Goal: Task Accomplishment & Management: Manage account settings

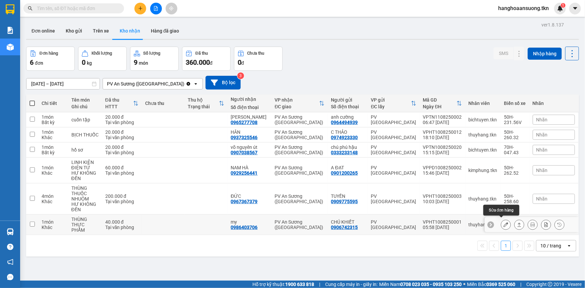
click at [504, 223] on icon at bounding box center [506, 224] width 5 height 5
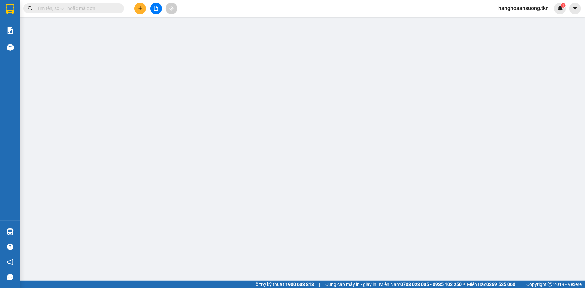
type input "0906742315"
type input "CHÚ KHIẾT"
type input "0986403706"
type input "my"
type input "40.000"
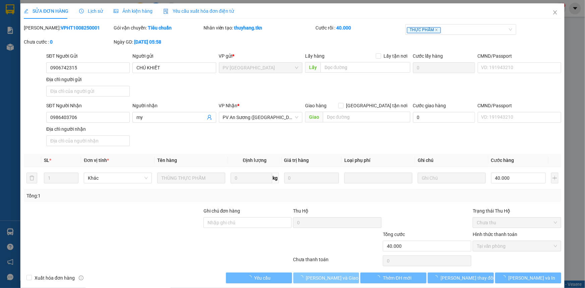
click at [330, 275] on span "[PERSON_NAME] và Giao hàng" at bounding box center [338, 277] width 64 height 7
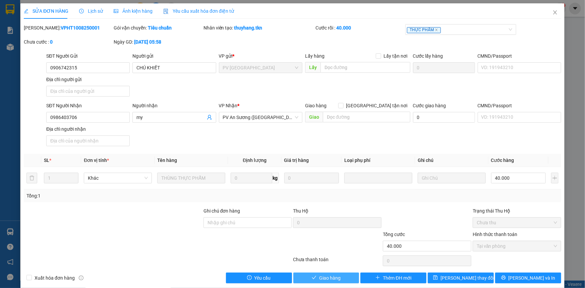
click at [320, 277] on span "Giao hàng" at bounding box center [329, 277] width 21 height 7
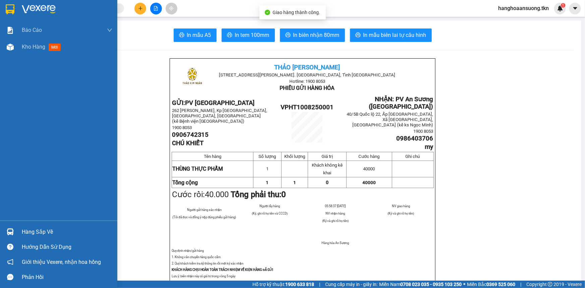
click at [10, 228] on img at bounding box center [10, 231] width 7 height 7
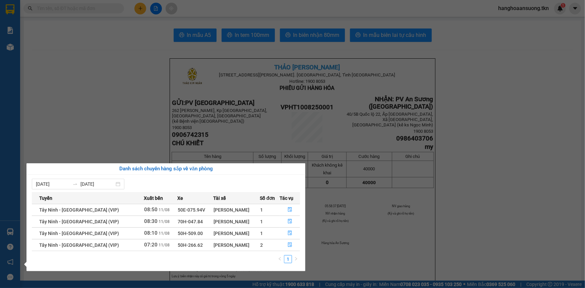
click at [460, 201] on section "Kết quả tìm kiếm ( 0 ) Bộ lọc No Data hanghoaansuong.tkn 1 Báo cáo Mẫu 1: Báo c…" at bounding box center [292, 144] width 585 height 288
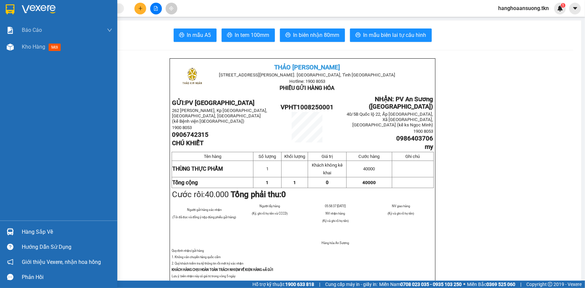
click at [7, 8] on img at bounding box center [10, 9] width 9 height 10
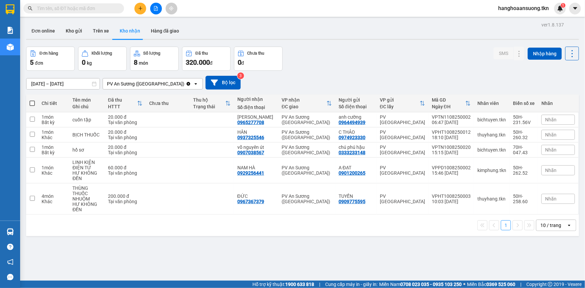
click at [57, 10] on input "text" at bounding box center [76, 8] width 79 height 7
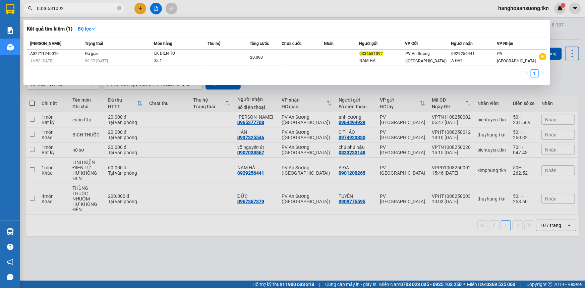
drag, startPoint x: 79, startPoint y: 9, endPoint x: 26, endPoint y: 9, distance: 53.0
click at [26, 9] on span "0336681092" at bounding box center [73, 8] width 101 height 10
type input "0336681092"
click at [523, 174] on div at bounding box center [292, 144] width 585 height 288
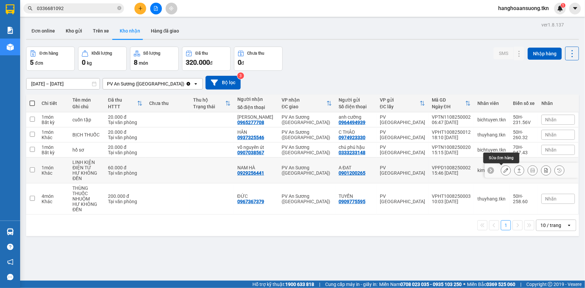
click at [504, 170] on icon at bounding box center [506, 170] width 5 height 5
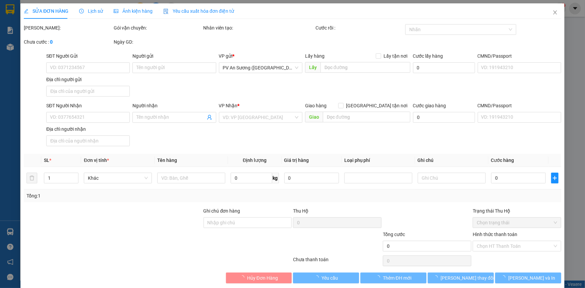
type input "0901200265"
type input "A ĐẠT"
type input "0929256441"
type input "NAM HÀ"
type input "60.000"
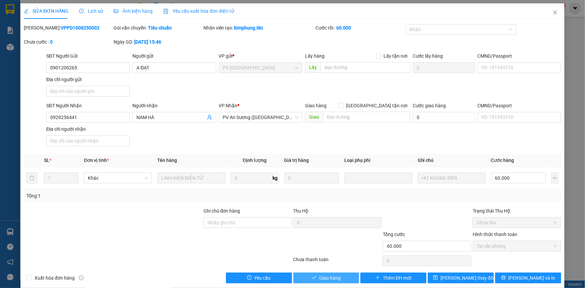
click at [325, 275] on span "Giao hàng" at bounding box center [329, 277] width 21 height 7
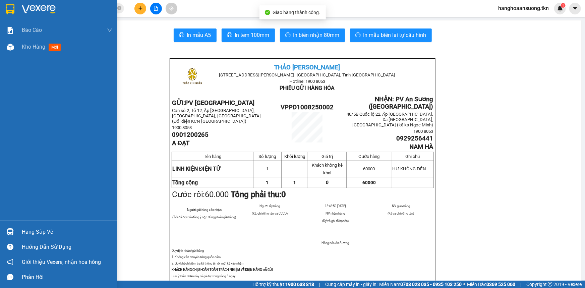
click at [12, 234] on img at bounding box center [10, 231] width 7 height 7
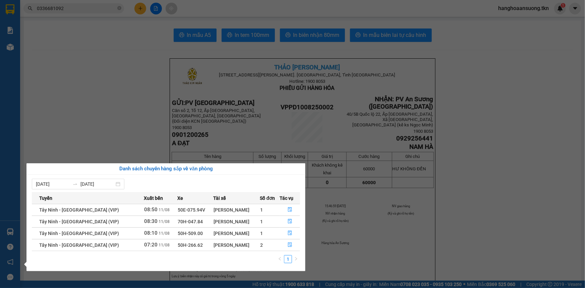
click at [101, 104] on section "Kết quả tìm kiếm ( 1 ) Bộ lọc Mã ĐH Trạng thái Món hàng Thu hộ Tổng cước Chưa c…" at bounding box center [292, 144] width 585 height 288
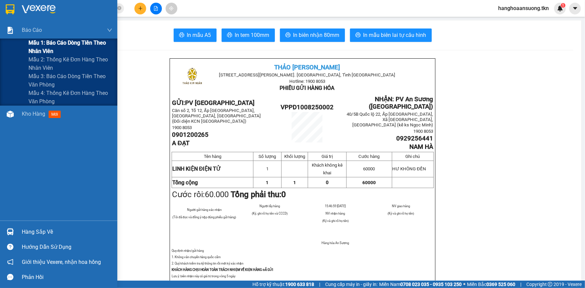
click at [44, 48] on span "Mẫu 1: Báo cáo dòng tiền theo nhân viên" at bounding box center [71, 47] width 84 height 17
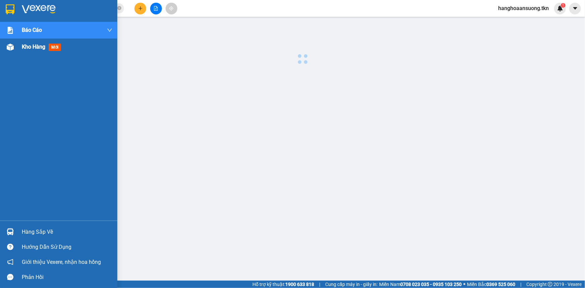
click at [37, 48] on span "Kho hàng" at bounding box center [33, 47] width 23 height 6
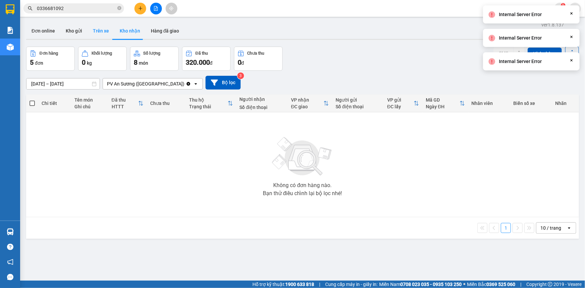
click at [98, 30] on button "Trên xe" at bounding box center [101, 31] width 27 height 16
type input "[DATE] – [DATE]"
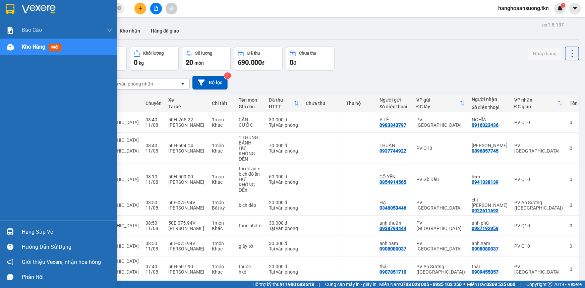
click at [9, 230] on img at bounding box center [10, 231] width 7 height 7
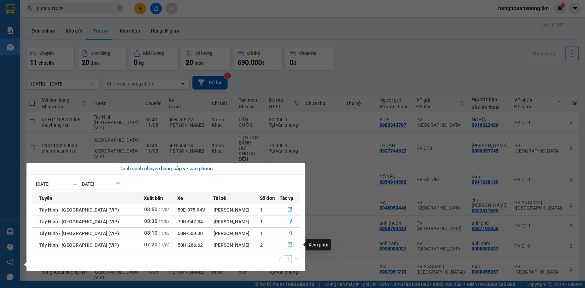
click at [291, 245] on button "button" at bounding box center [290, 245] width 20 height 11
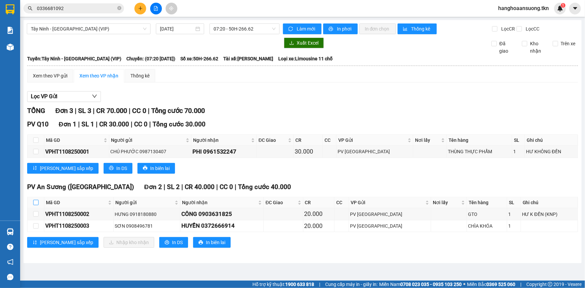
click at [35, 203] on input "checkbox" at bounding box center [35, 202] width 5 height 5
checkbox input "true"
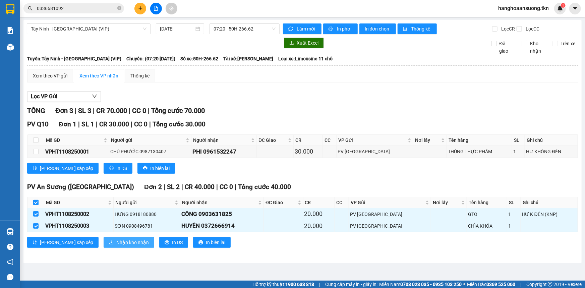
click at [116, 239] on span "Nhập kho nhận" at bounding box center [132, 242] width 33 height 7
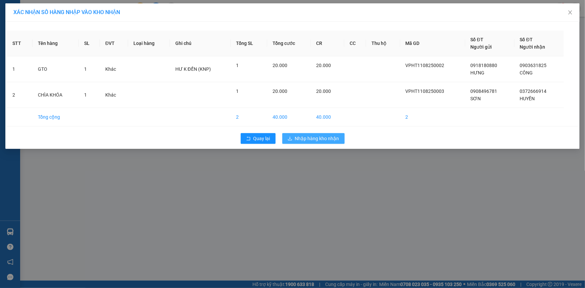
click at [310, 136] on span "Nhập hàng kho nhận" at bounding box center [317, 138] width 44 height 7
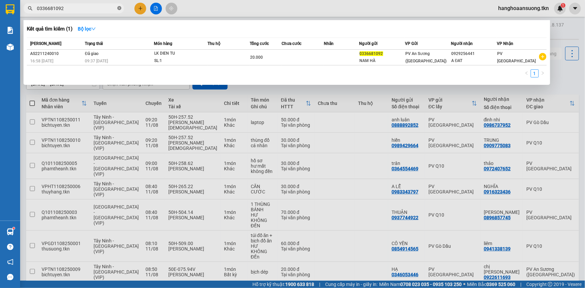
click at [120, 10] on icon "close-circle" at bounding box center [119, 8] width 4 height 4
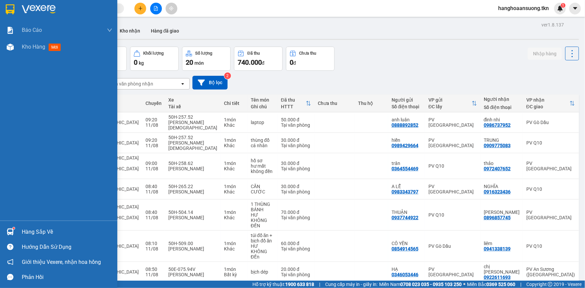
click at [12, 233] on img at bounding box center [10, 231] width 7 height 7
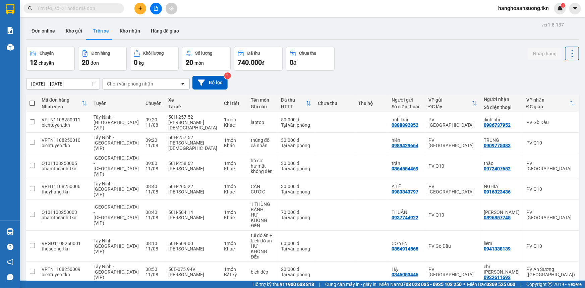
click at [237, 17] on section "Kết quả tìm kiếm ( 1 ) Bộ lọc Mã ĐH Trạng thái Món hàng Thu hộ Tổng cước Chưa c…" at bounding box center [292, 144] width 585 height 288
click at [137, 32] on button "Kho nhận" at bounding box center [129, 31] width 31 height 16
type input "[DATE] – [DATE]"
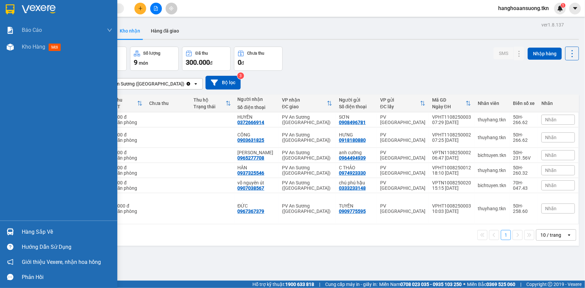
click at [12, 233] on img at bounding box center [10, 231] width 7 height 7
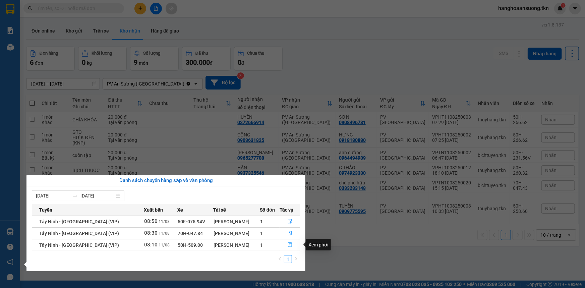
click at [289, 247] on span "file-done" at bounding box center [290, 245] width 5 height 5
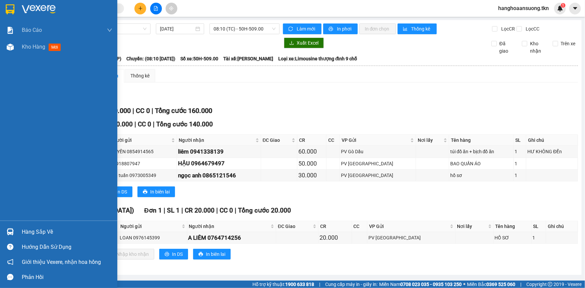
click at [6, 233] on div at bounding box center [10, 232] width 12 height 12
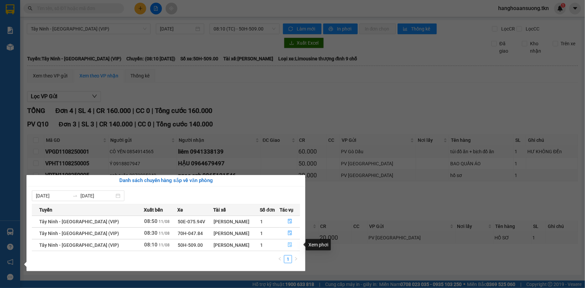
click at [290, 245] on icon "file-done" at bounding box center [290, 245] width 5 height 5
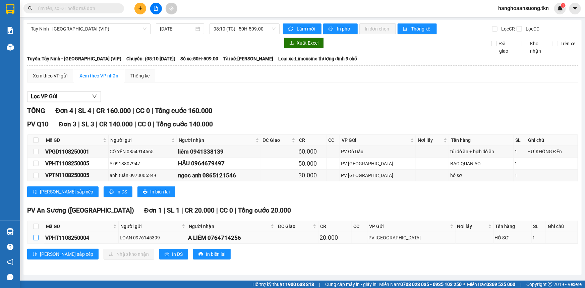
click at [36, 237] on input "checkbox" at bounding box center [35, 237] width 5 height 5
checkbox input "true"
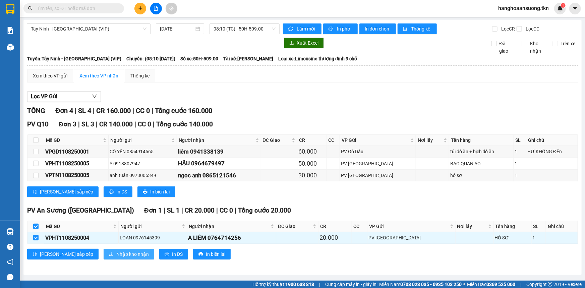
click at [116, 252] on span "Nhập kho nhận" at bounding box center [132, 254] width 33 height 7
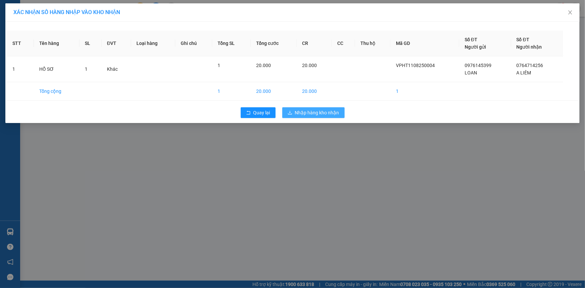
click at [306, 110] on span "Nhập hàng kho nhận" at bounding box center [317, 112] width 44 height 7
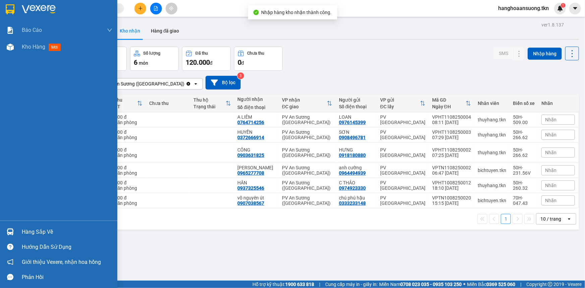
click at [9, 231] on img at bounding box center [10, 231] width 7 height 7
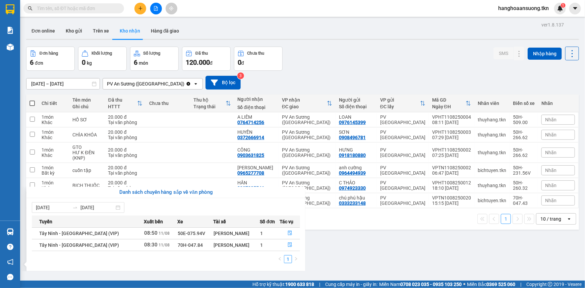
click at [111, 21] on section "Kết quả tìm kiếm ( 1 ) Bộ lọc Mã ĐH Trạng thái Món hàng Thu hộ Tổng cước Chưa c…" at bounding box center [292, 144] width 585 height 288
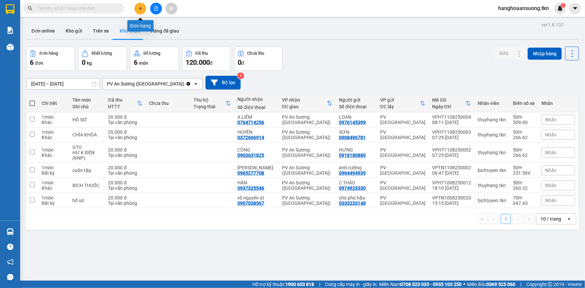
click at [141, 7] on icon "plus" at bounding box center [140, 8] width 5 height 5
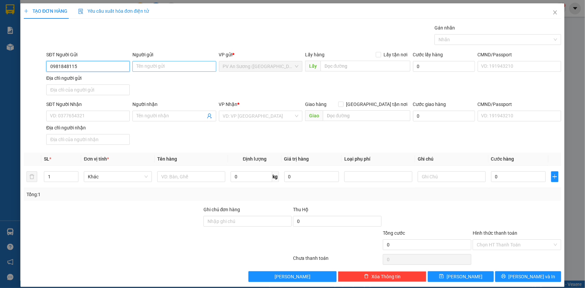
type input "0981848115"
click at [141, 64] on input "Người gửi" at bounding box center [174, 66] width 84 height 11
click at [145, 63] on input "Người gửi" at bounding box center [174, 66] width 84 height 11
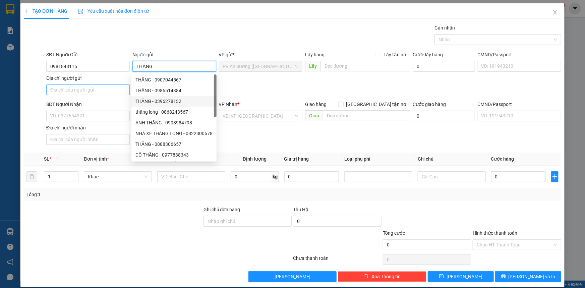
type input "THĂNG"
click at [101, 92] on input "Địa chỉ người gửi" at bounding box center [88, 90] width 84 height 11
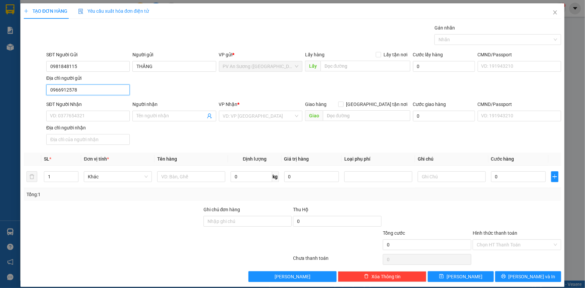
drag, startPoint x: 84, startPoint y: 88, endPoint x: 31, endPoint y: 92, distance: 52.8
click at [31, 92] on div "SĐT Người Gửi 0981848115 Người gửi THĂNG VP gửi * PV An Sương ([GEOGRAPHIC_DATA…" at bounding box center [292, 74] width 539 height 47
type input "0966912578"
click at [86, 114] on input "SĐT Người Nhận" at bounding box center [88, 116] width 84 height 11
paste input "0966912578"
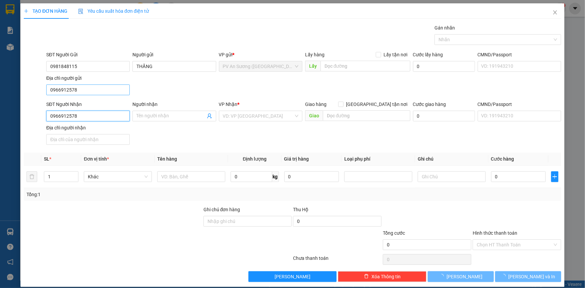
type input "0966912578"
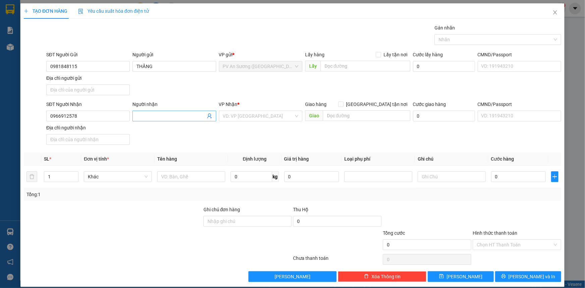
click at [159, 117] on input "Người nhận" at bounding box center [171, 115] width 69 height 7
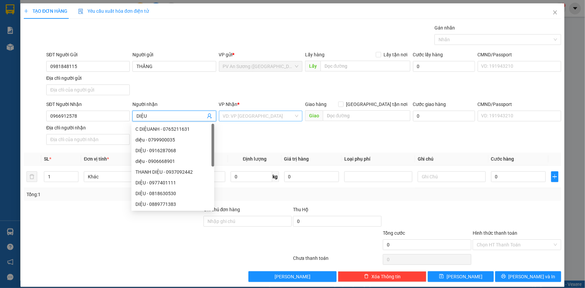
type input "DIỆU"
click at [255, 117] on input "search" at bounding box center [258, 116] width 71 height 10
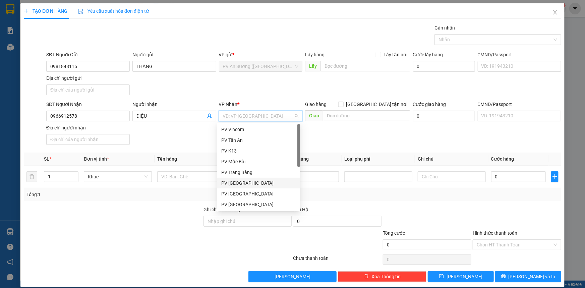
click at [239, 182] on div "PV [GEOGRAPHIC_DATA]" at bounding box center [258, 182] width 75 height 7
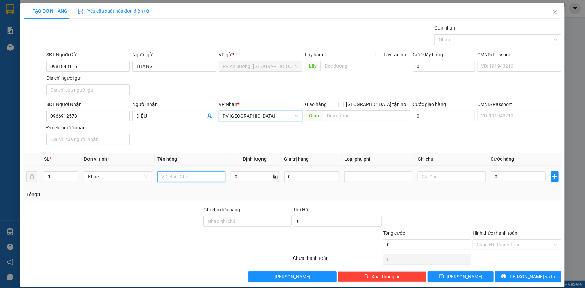
click at [181, 178] on input "text" at bounding box center [191, 176] width 68 height 11
type input "QUẦN ÁO"
click at [435, 178] on input "text" at bounding box center [452, 176] width 68 height 11
type input "U"
type input "HƯ KHONG DỀN"
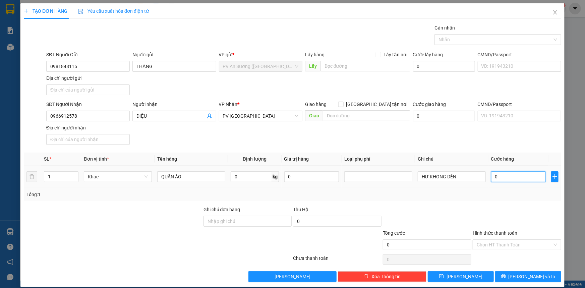
click at [508, 176] on input "0" at bounding box center [518, 176] width 55 height 11
type input "2"
type input "20"
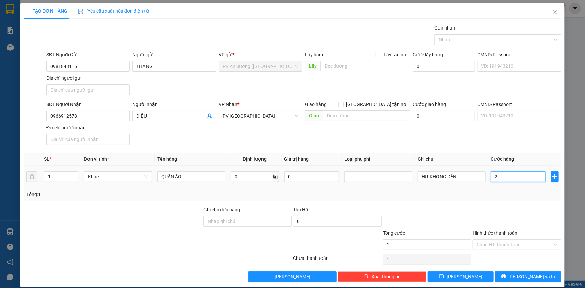
type input "20"
type input "20.000"
click at [496, 246] on input "Hình thức thanh toán" at bounding box center [515, 245] width 76 height 10
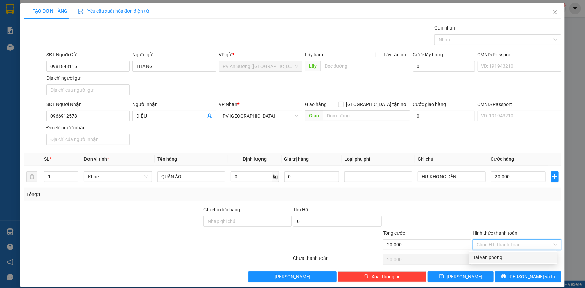
click at [491, 256] on div "Tại văn phòng" at bounding box center [513, 257] width 80 height 7
type input "0"
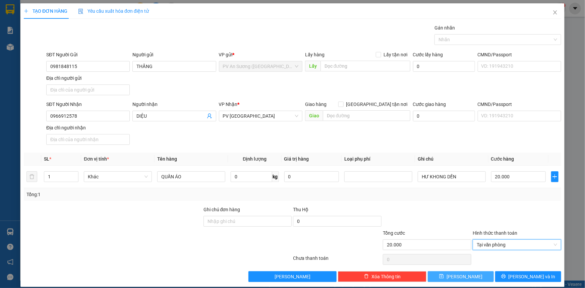
click at [459, 275] on span "[PERSON_NAME]" at bounding box center [465, 276] width 36 height 7
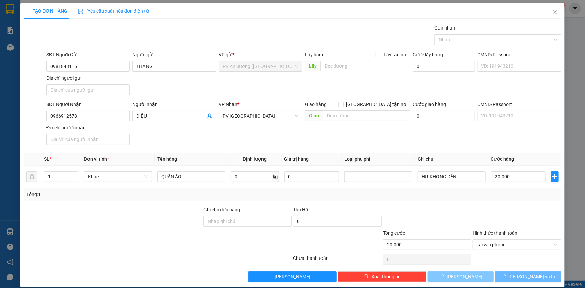
click at [459, 275] on span "[PERSON_NAME]" at bounding box center [465, 276] width 36 height 7
type input "0"
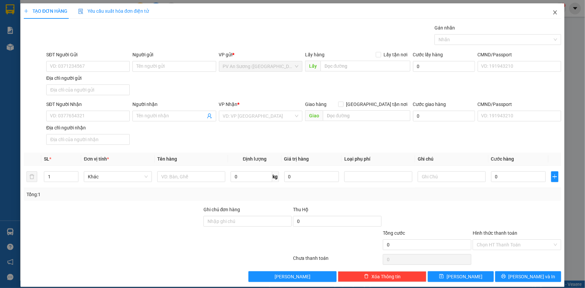
click at [553, 12] on icon "close" at bounding box center [555, 12] width 5 height 5
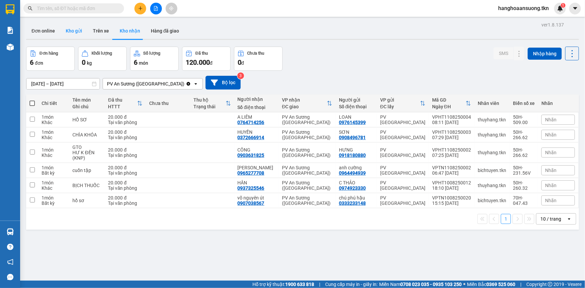
click at [77, 28] on button "Kho gửi" at bounding box center [73, 31] width 27 height 16
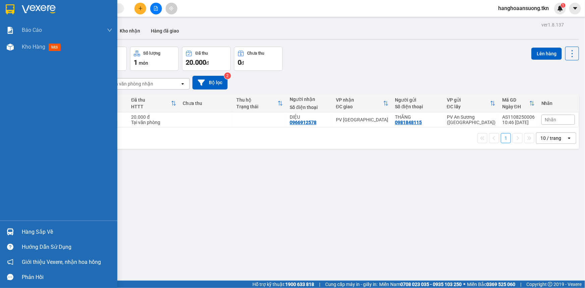
click at [7, 233] on img at bounding box center [10, 231] width 7 height 7
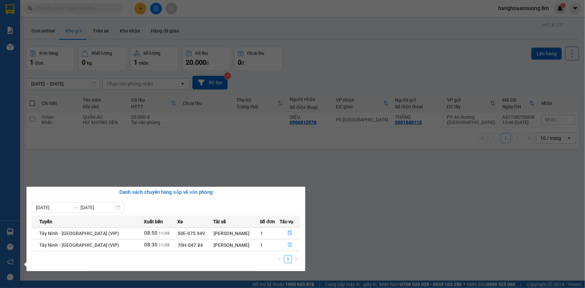
drag, startPoint x: 226, startPoint y: 201, endPoint x: 289, endPoint y: 245, distance: 76.4
click at [289, 245] on icon "file-done" at bounding box center [290, 245] width 5 height 5
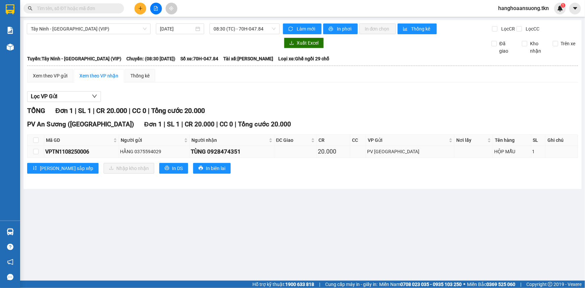
click at [32, 152] on td at bounding box center [36, 152] width 17 height 12
click at [35, 152] on input "checkbox" at bounding box center [35, 151] width 5 height 5
checkbox input "true"
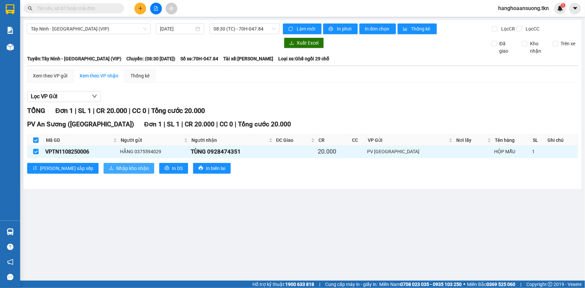
click at [116, 167] on span "Nhập kho nhận" at bounding box center [132, 168] width 33 height 7
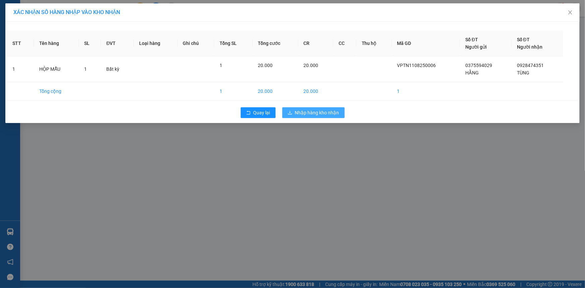
click at [288, 110] on icon "download" at bounding box center [290, 112] width 5 height 5
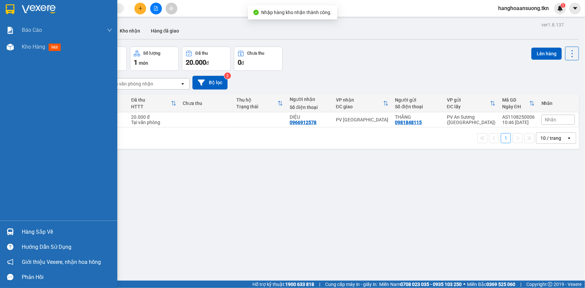
click at [11, 232] on img at bounding box center [10, 231] width 7 height 7
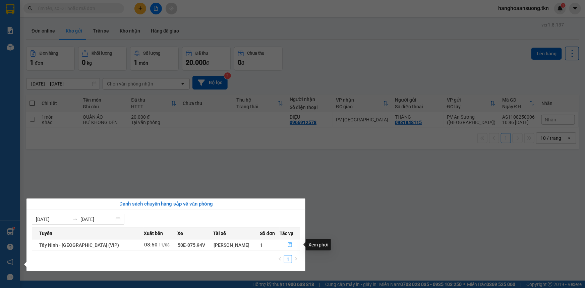
click at [288, 245] on icon "file-done" at bounding box center [290, 245] width 4 height 5
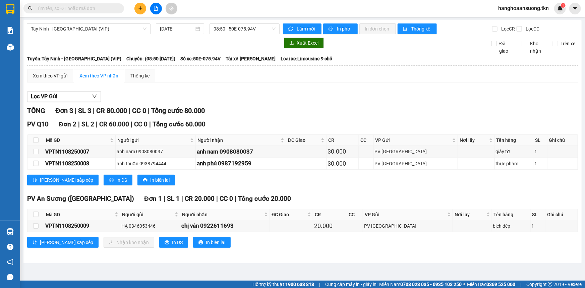
click at [351, 89] on div "Lọc VP Gửi TỔNG Đơn 3 | SL 3 | CR 80.000 | CC 0 | Tổng cước 80.000 PV Q10 Đơn …" at bounding box center [302, 172] width 551 height 168
click at [86, 8] on input "text" at bounding box center [76, 8] width 79 height 7
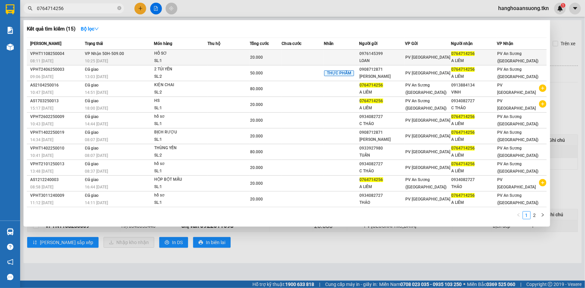
type input "0764714256"
click at [178, 58] on div "SL: 1" at bounding box center [179, 60] width 50 height 7
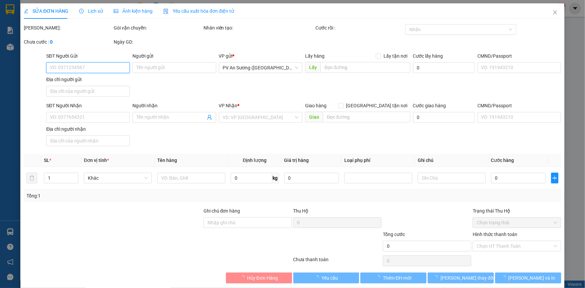
type input "0976145399"
type input "LOAN"
type input "0764714256"
type input "A LIÊM"
type input "20.000"
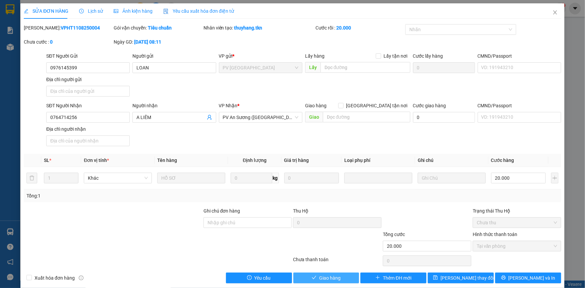
click at [324, 273] on button "Giao hàng" at bounding box center [326, 278] width 66 height 11
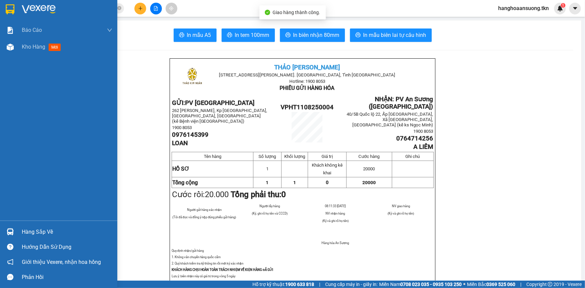
drag, startPoint x: 96, startPoint y: 31, endPoint x: 10, endPoint y: 10, distance: 88.0
click at [10, 10] on img at bounding box center [10, 9] width 9 height 10
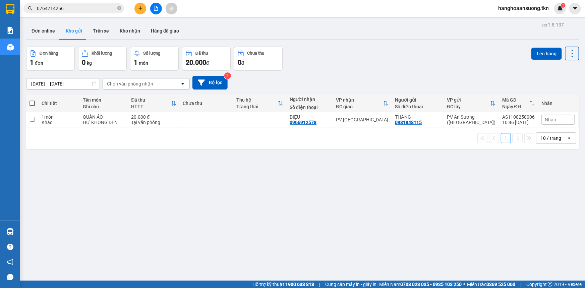
click at [101, 7] on input "0764714256" at bounding box center [76, 8] width 79 height 7
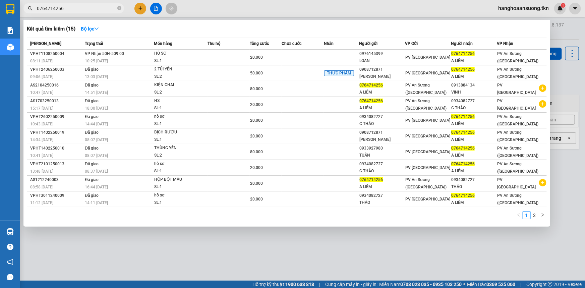
click at [101, 7] on input "0764714256" at bounding box center [76, 8] width 79 height 7
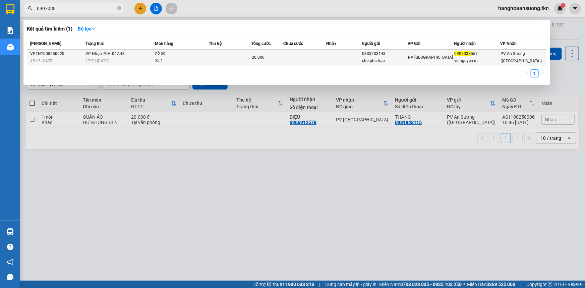
type input "0907038"
click at [323, 59] on td at bounding box center [305, 58] width 43 height 16
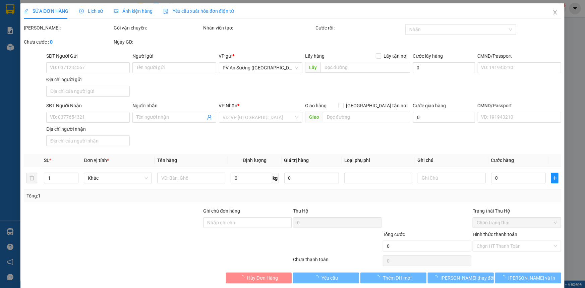
type input "0333233148"
type input "chú phú hậu"
type input "0907038567"
type input "võ nguyên út"
type input "20.000"
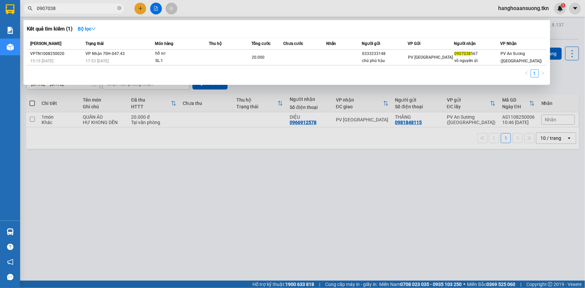
click at [76, 9] on input "0907038" at bounding box center [76, 8] width 79 height 7
click at [129, 58] on div "17:53 [DATE]" at bounding box center [120, 60] width 69 height 7
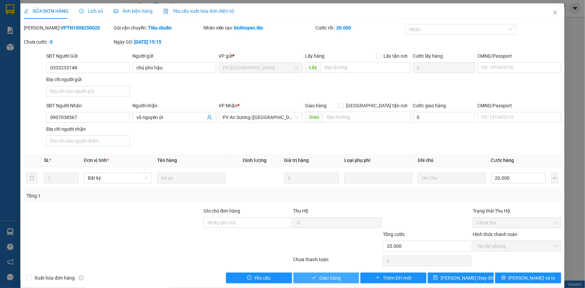
click at [330, 275] on span "Giao hàng" at bounding box center [329, 277] width 21 height 7
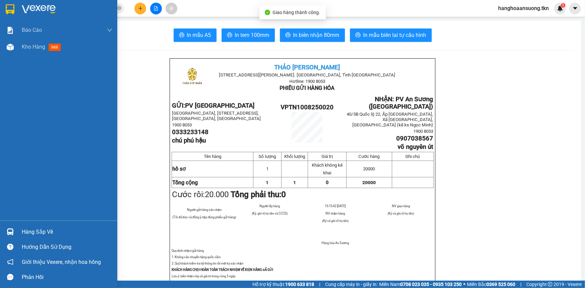
click at [12, 8] on img at bounding box center [10, 9] width 9 height 10
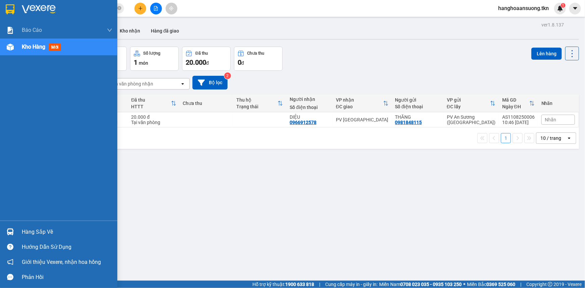
click at [15, 229] on div at bounding box center [10, 232] width 12 height 12
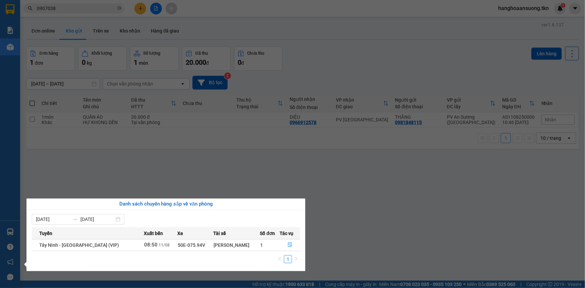
drag, startPoint x: 320, startPoint y: 196, endPoint x: 295, endPoint y: 203, distance: 26.5
click at [322, 196] on section "Kết quả tìm kiếm ( 1 ) Bộ lọc Mã ĐH Trạng thái Món hàng Thu hộ Tổng cước Chưa c…" at bounding box center [292, 144] width 585 height 288
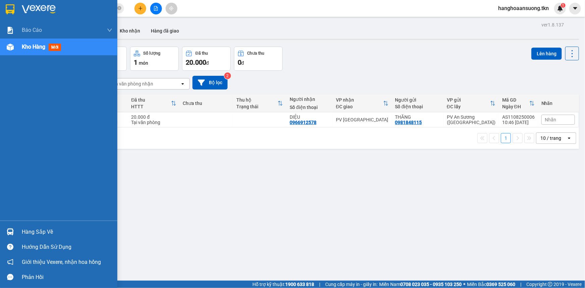
click at [40, 231] on div "Hàng sắp về" at bounding box center [67, 232] width 91 height 10
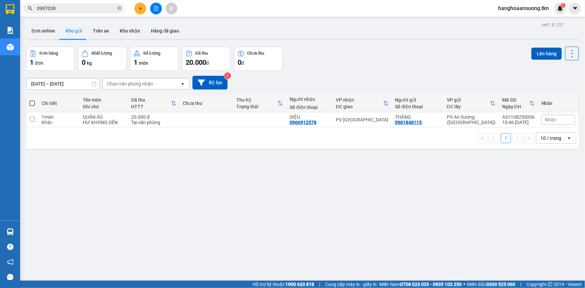
click at [281, 174] on section "Kết quả tìm kiếm ( 1 ) Bộ lọc Mã ĐH Trạng thái Món hàng Thu hộ Tổng cước Chưa c…" at bounding box center [292, 144] width 585 height 288
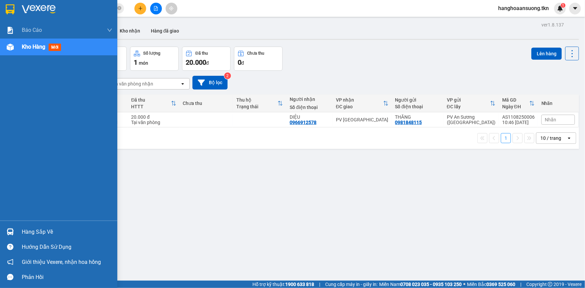
click at [11, 231] on img at bounding box center [10, 231] width 7 height 7
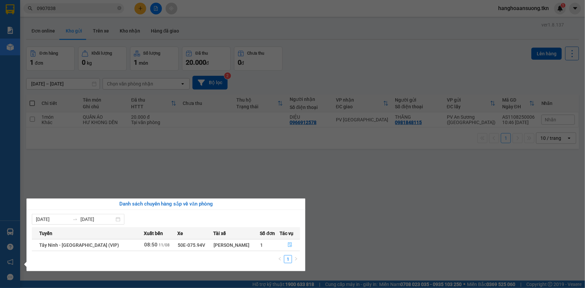
click at [287, 248] on button "button" at bounding box center [290, 245] width 20 height 11
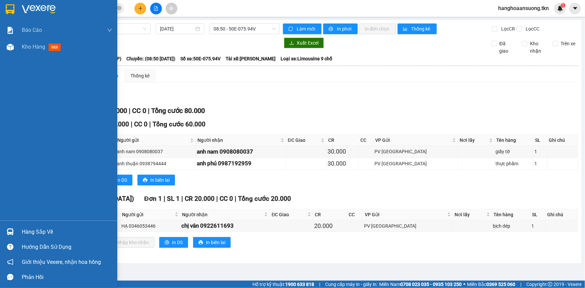
click at [13, 233] on img at bounding box center [10, 231] width 7 height 7
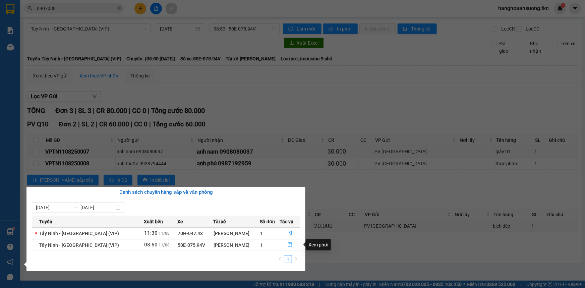
click at [289, 246] on icon "file-done" at bounding box center [290, 245] width 5 height 5
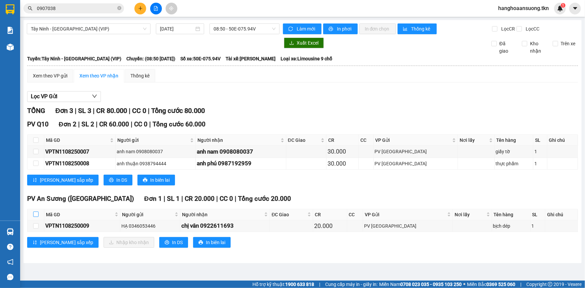
click at [34, 215] on input "checkbox" at bounding box center [35, 214] width 5 height 5
checkbox input "true"
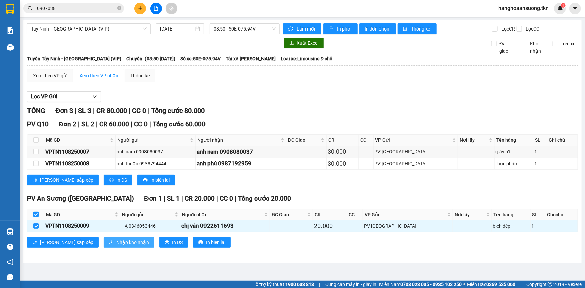
click at [116, 242] on span "Nhập kho nhận" at bounding box center [132, 242] width 33 height 7
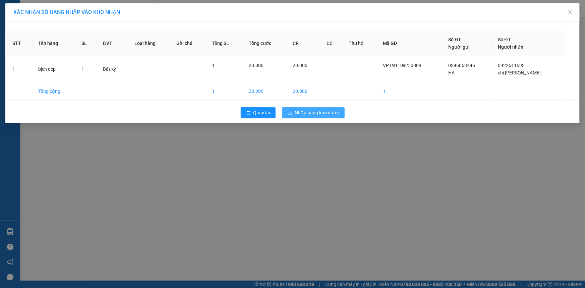
click at [319, 110] on button "Nhập hàng kho nhận" at bounding box center [313, 112] width 62 height 11
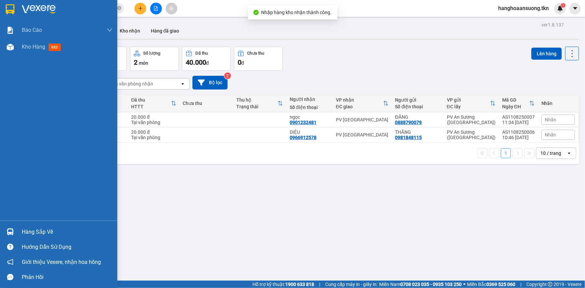
click at [11, 233] on img at bounding box center [10, 231] width 7 height 7
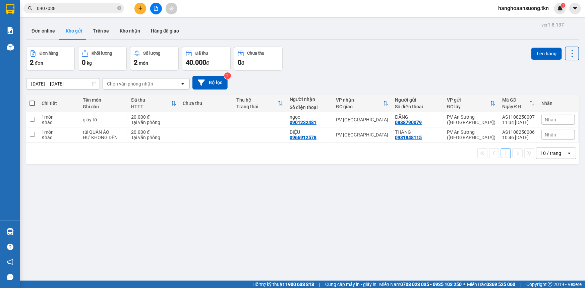
click at [300, 54] on section "Kết quả tìm kiếm ( 1 ) Bộ lọc Mã ĐH Trạng thái Món hàng Thu hộ Tổng cước Chưa c…" at bounding box center [292, 144] width 585 height 288
click at [144, 5] on button at bounding box center [141, 9] width 12 height 12
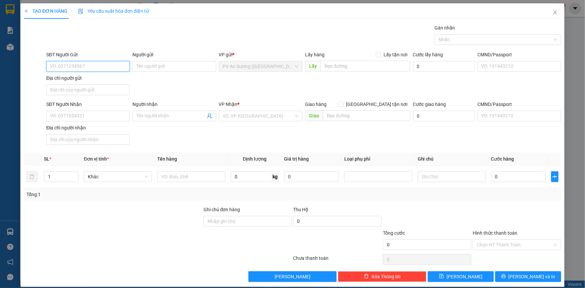
click at [92, 65] on input "SĐT Người Gửi" at bounding box center [88, 66] width 84 height 11
type input "0906375196"
click at [158, 68] on input "Người gửi" at bounding box center [174, 66] width 84 height 11
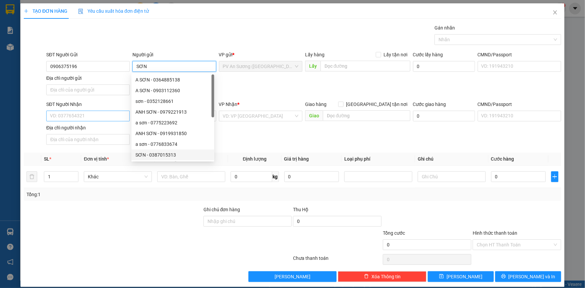
type input "SƠN"
click at [79, 117] on input "SĐT Người Nhận" at bounding box center [88, 116] width 84 height 11
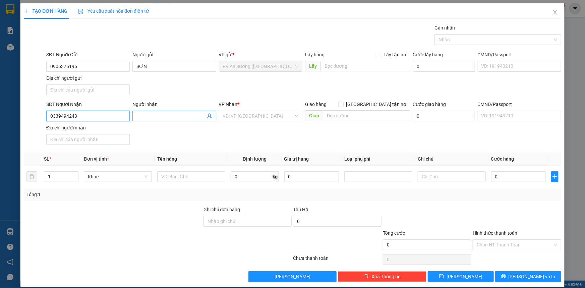
type input "0339494243"
click at [154, 119] on input "Người nhận" at bounding box center [171, 115] width 69 height 7
type input "HIỆP NGUYỄN"
click at [187, 178] on input "text" at bounding box center [191, 176] width 68 height 11
click at [284, 114] on input "search" at bounding box center [258, 116] width 71 height 10
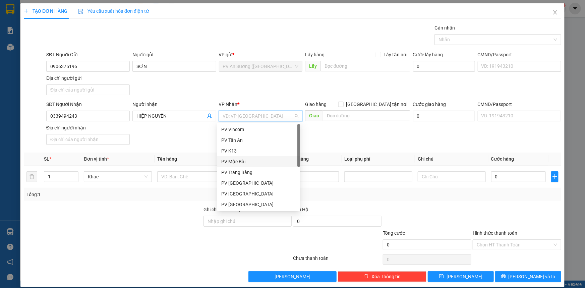
click at [249, 161] on div "PV Mộc Bài" at bounding box center [258, 161] width 75 height 7
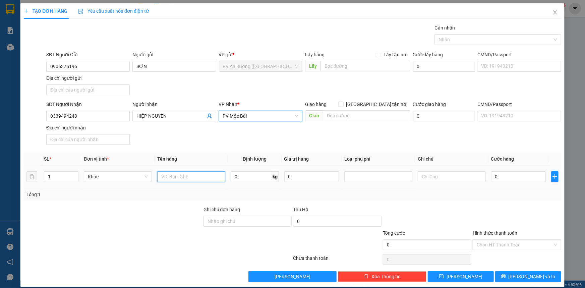
click at [198, 171] on input "text" at bounding box center [191, 176] width 68 height 11
type input "THÙNG THỰC PHẨM"
click at [465, 178] on input "text" at bounding box center [452, 176] width 68 height 11
click at [456, 38] on div at bounding box center [494, 40] width 117 height 8
type input "HƯ KHÔNG ĐỀN"
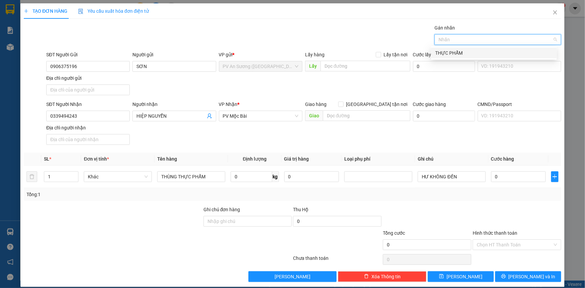
click at [455, 52] on div "THỰC PHẨM" at bounding box center [494, 52] width 118 height 7
click at [512, 178] on input "0" at bounding box center [518, 176] width 55 height 11
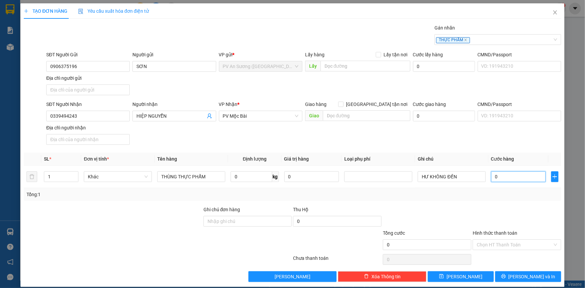
type input "5"
type input "50"
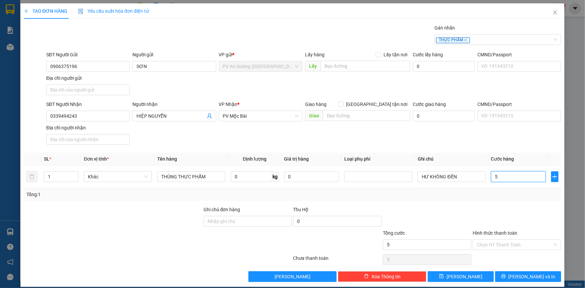
type input "50"
type input "50.000"
click at [500, 206] on div at bounding box center [517, 217] width 90 height 23
click at [505, 247] on input "Hình thức thanh toán" at bounding box center [515, 245] width 76 height 10
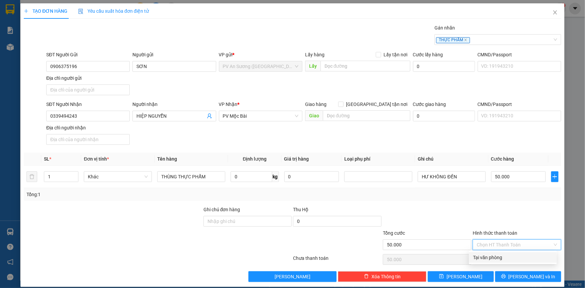
click at [497, 258] on div "Tại văn phòng" at bounding box center [513, 257] width 80 height 7
type input "0"
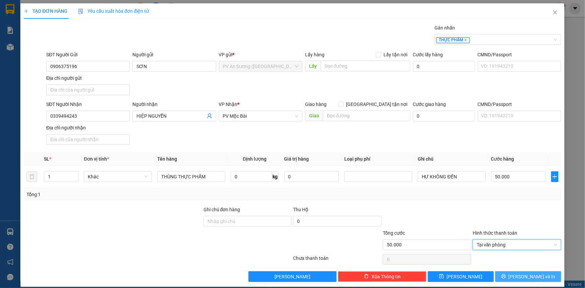
click at [505, 277] on button "[PERSON_NAME] và In" at bounding box center [528, 276] width 66 height 11
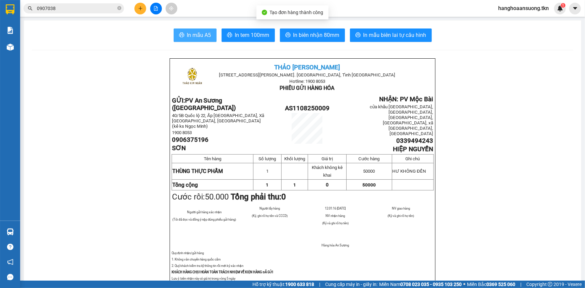
click at [187, 34] on span "In mẫu A5" at bounding box center [199, 35] width 24 height 8
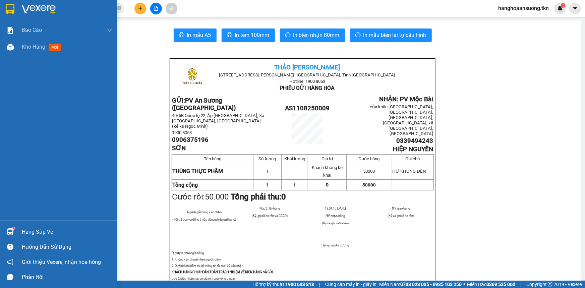
click at [7, 7] on img at bounding box center [10, 9] width 9 height 10
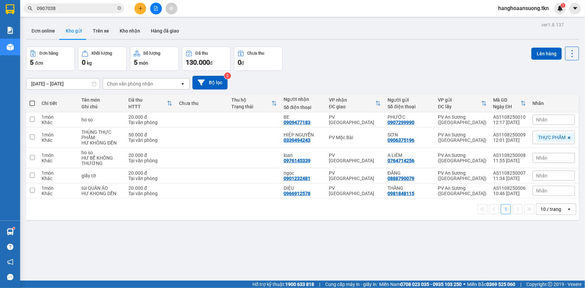
click at [33, 103] on span at bounding box center [32, 103] width 5 height 5
click at [32, 100] on input "checkbox" at bounding box center [32, 100] width 0 height 0
checkbox input "true"
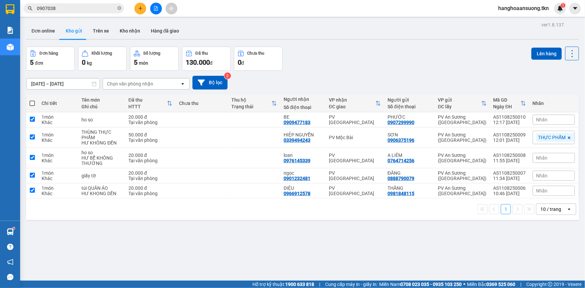
checkbox input "true"
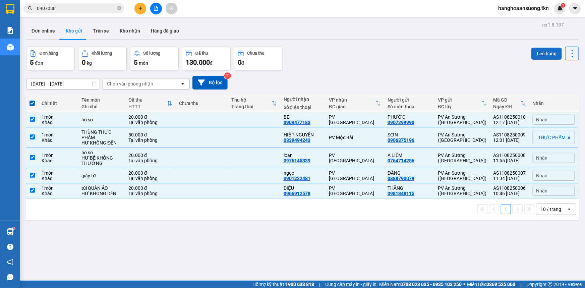
click at [538, 53] on button "Lên hàng" at bounding box center [547, 54] width 31 height 12
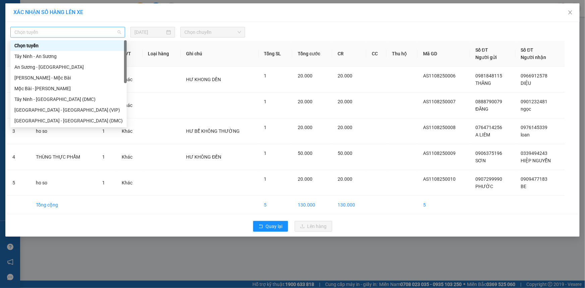
click at [82, 33] on span "Chọn tuyến" at bounding box center [67, 32] width 107 height 10
click at [79, 109] on div "[GEOGRAPHIC_DATA] - [GEOGRAPHIC_DATA] (VIP)" at bounding box center [68, 109] width 108 height 7
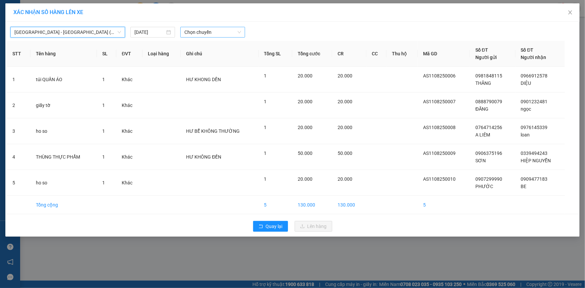
click at [214, 36] on span "Chọn chuyến" at bounding box center [212, 32] width 57 height 10
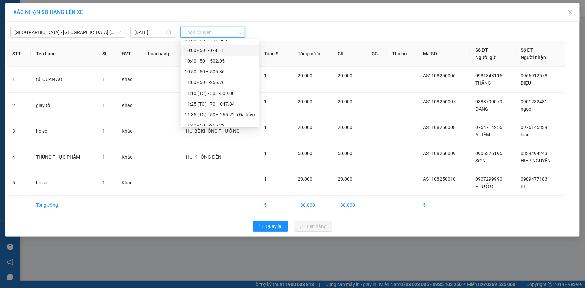
scroll to position [305, 0]
click at [237, 73] on div "11:25 (TC) - 70H-047.84" at bounding box center [220, 73] width 70 height 7
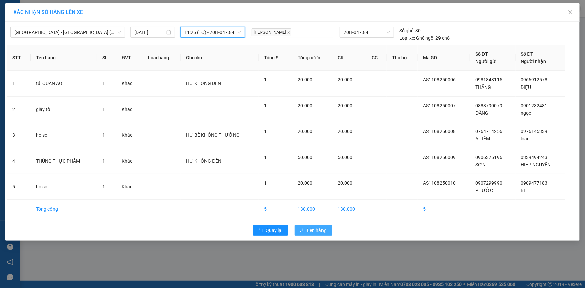
click at [311, 231] on span "Lên hàng" at bounding box center [317, 230] width 19 height 7
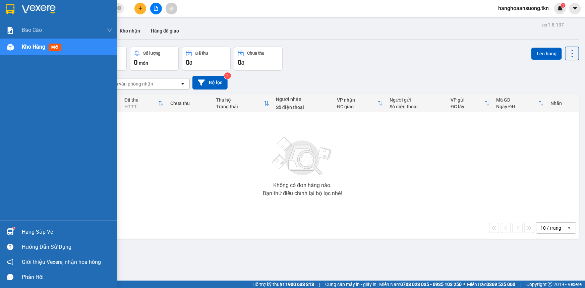
click at [10, 234] on img at bounding box center [10, 231] width 7 height 7
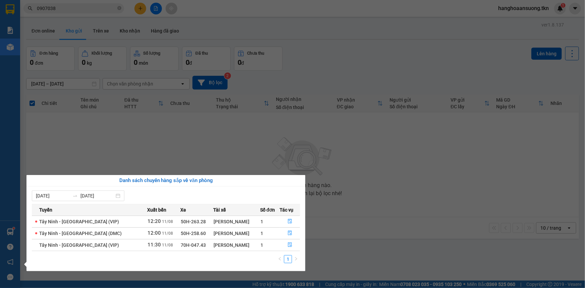
drag, startPoint x: 154, startPoint y: 162, endPoint x: 153, endPoint y: 130, distance: 32.2
click at [154, 160] on section "Kết quả tìm kiếm ( 1 ) Bộ lọc Mã ĐH Trạng thái Món hàng Thu hộ Tổng cước Chưa c…" at bounding box center [292, 144] width 585 height 288
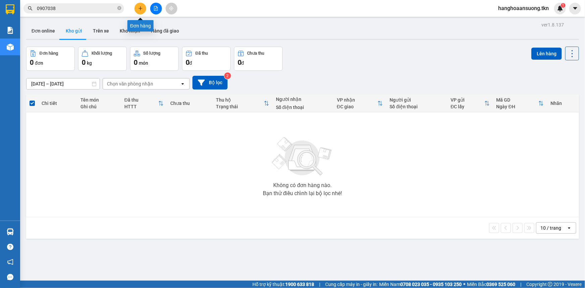
click at [144, 11] on button at bounding box center [141, 9] width 12 height 12
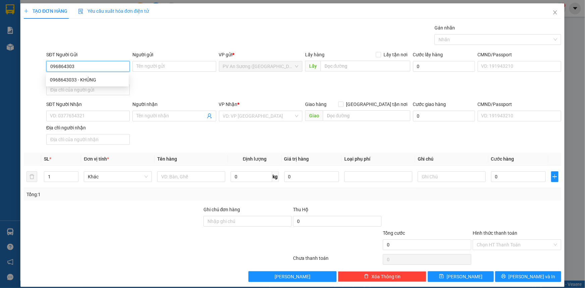
type input "0968643033"
click at [91, 77] on div "0968643033 - KHỦNG" at bounding box center [87, 79] width 75 height 7
type input "KHỦNG"
type input "0834004997"
type input "TRÂM"
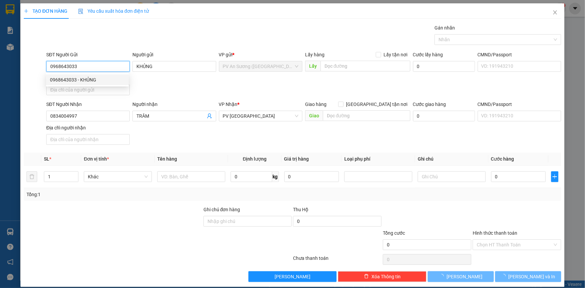
type input "50.000"
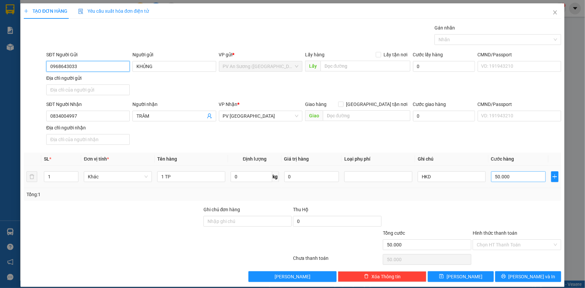
type input "0968643033"
click at [512, 174] on input "50.000" at bounding box center [518, 176] width 55 height 11
type input "6"
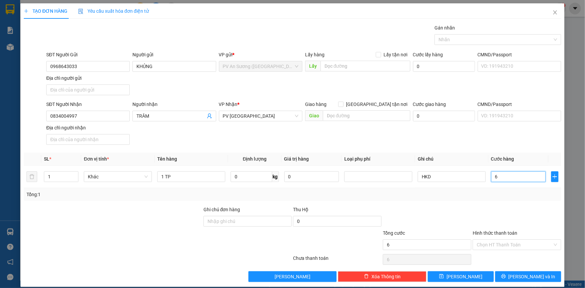
type input "60"
click at [458, 39] on div at bounding box center [494, 40] width 117 height 8
type input "60"
type input "60.000"
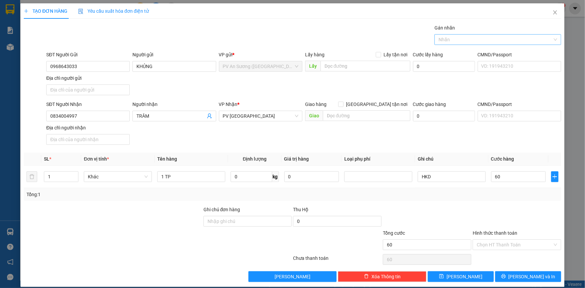
type input "60.000"
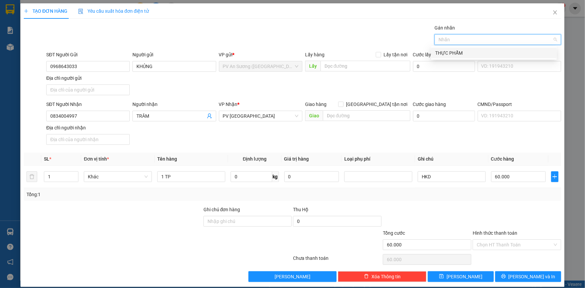
click at [453, 53] on div "THỰC PHẨM" at bounding box center [494, 52] width 118 height 7
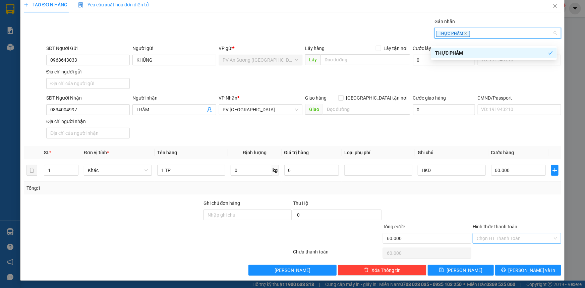
click at [497, 240] on input "Hình thức thanh toán" at bounding box center [515, 238] width 76 height 10
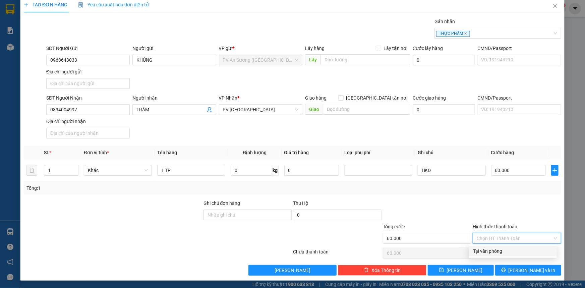
click at [497, 250] on div "Tại văn phòng" at bounding box center [513, 251] width 80 height 7
type input "0"
click at [461, 269] on span "[PERSON_NAME]" at bounding box center [465, 270] width 36 height 7
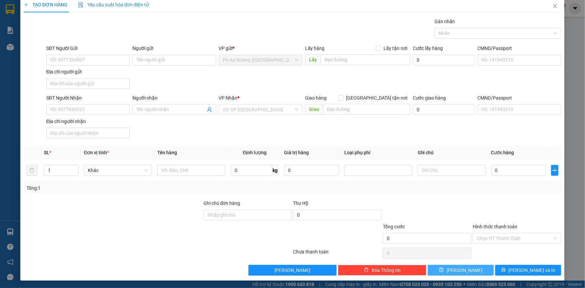
click at [444, 271] on icon "save" at bounding box center [441, 270] width 5 height 5
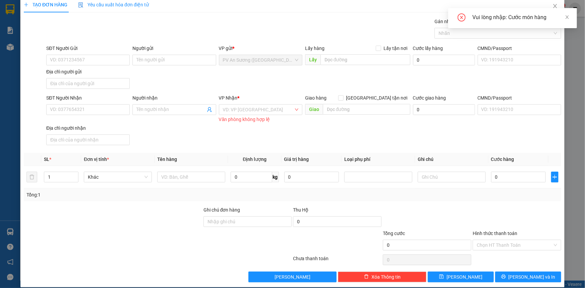
click at [570, 14] on div "Vui lòng nhập: Cước món hàng" at bounding box center [512, 18] width 129 height 20
click at [515, 181] on input "0" at bounding box center [518, 177] width 55 height 11
type input "6"
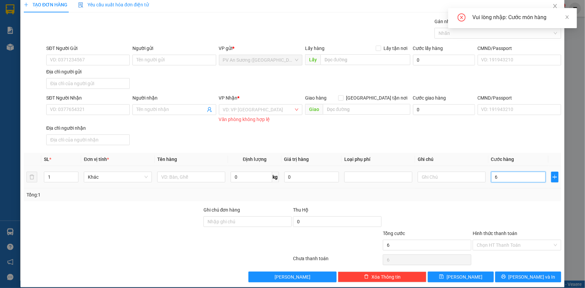
type input "60"
type input "60.000"
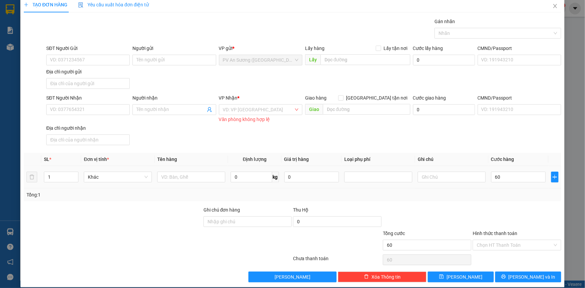
type input "60.000"
click at [513, 186] on td "60.000" at bounding box center [519, 177] width 60 height 22
click at [553, 4] on icon "close" at bounding box center [555, 5] width 5 height 5
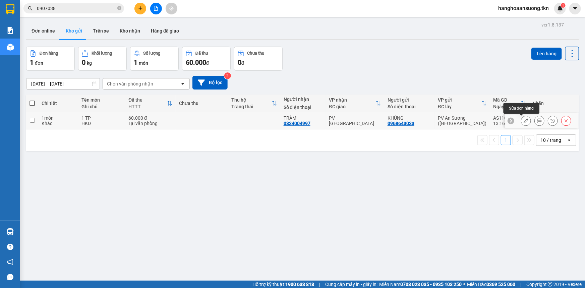
click at [524, 122] on icon at bounding box center [526, 120] width 5 height 5
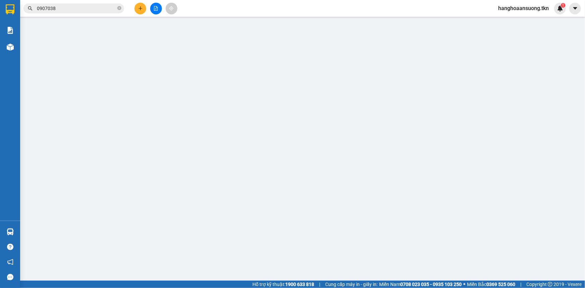
type input "0968643033"
type input "KHỦNG"
type input "0834004997"
type input "TRÂM"
type input "60.000"
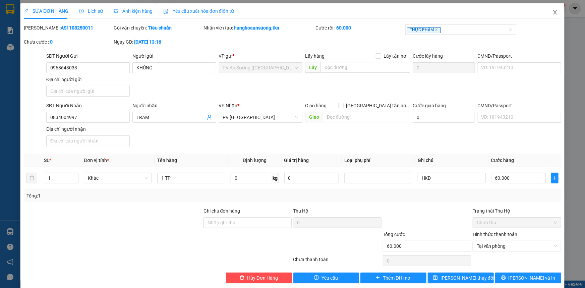
click at [553, 11] on icon "close" at bounding box center [555, 12] width 5 height 5
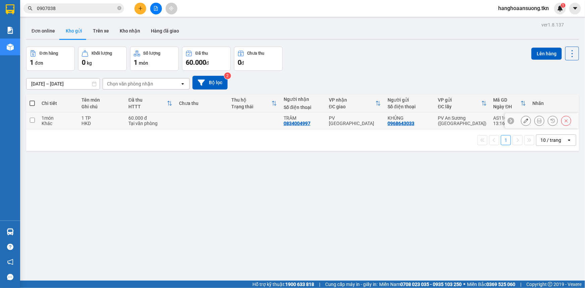
click at [430, 122] on div "KHỦNG 0968643033" at bounding box center [410, 120] width 44 height 11
checkbox input "true"
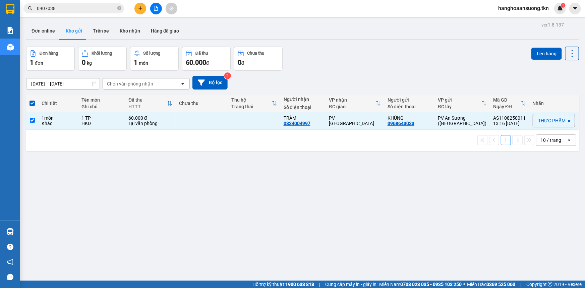
click at [157, 189] on div "ver 1.8.137 Đơn online Kho gửi Trên xe Kho nhận Hàng đã giao Đơn hàng 1 đơn Khố…" at bounding box center [302, 164] width 558 height 288
click at [144, 188] on div "ver 1.8.137 Đơn online Kho gửi Trên xe Kho nhận Hàng đã giao Đơn hàng 1 đơn Khố…" at bounding box center [302, 164] width 558 height 288
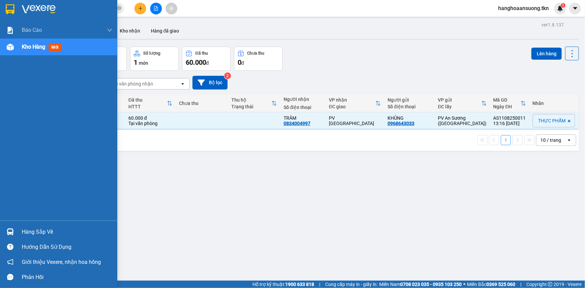
click at [9, 230] on img at bounding box center [10, 231] width 7 height 7
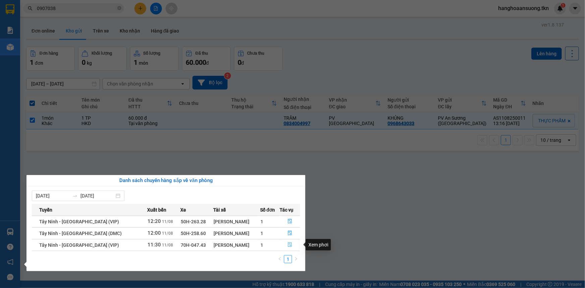
click at [289, 245] on icon "file-done" at bounding box center [290, 245] width 4 height 5
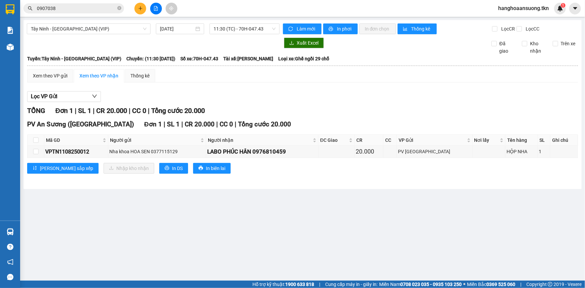
click at [300, 102] on div "Lọc VP Gửi" at bounding box center [302, 96] width 551 height 11
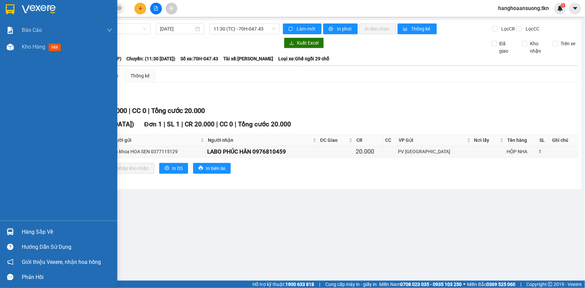
click at [13, 229] on img at bounding box center [10, 231] width 7 height 7
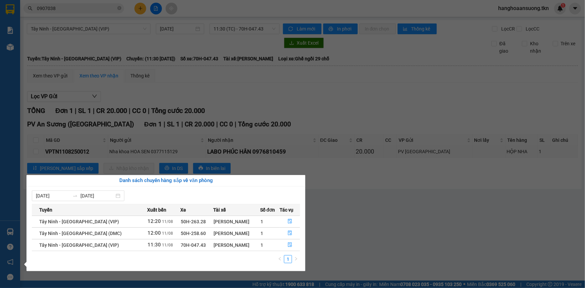
click at [341, 111] on section "Kết quả tìm kiếm ( 1 ) Bộ lọc Mã ĐH Trạng thái Món hàng Thu hộ Tổng cước Chưa c…" at bounding box center [292, 144] width 585 height 288
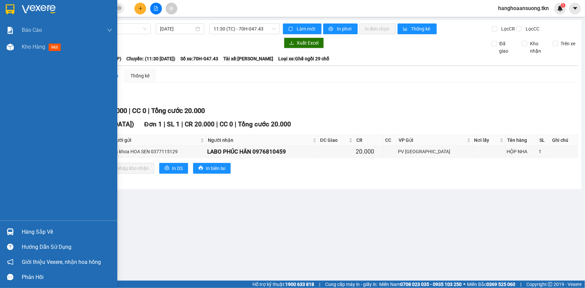
click at [7, 6] on img at bounding box center [10, 9] width 9 height 10
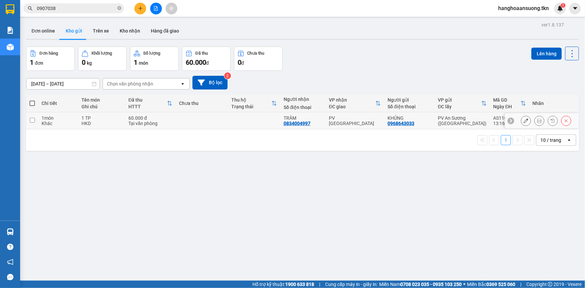
click at [34, 121] on input "checkbox" at bounding box center [32, 120] width 5 height 5
checkbox input "true"
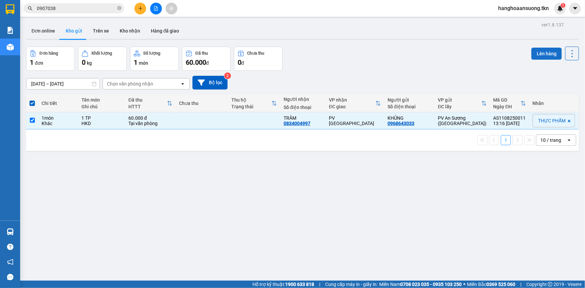
click at [544, 54] on button "Lên hàng" at bounding box center [547, 54] width 31 height 12
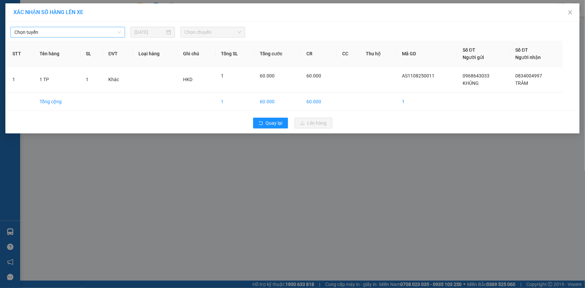
click at [86, 34] on span "Chọn tuyến" at bounding box center [67, 32] width 107 height 10
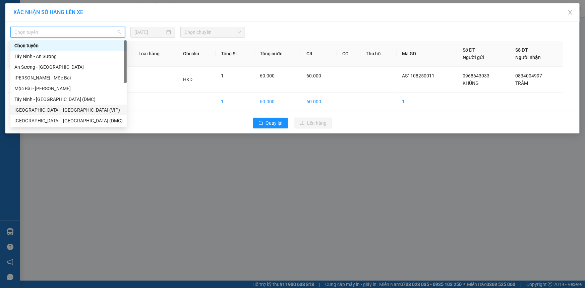
click at [68, 110] on div "[GEOGRAPHIC_DATA] - [GEOGRAPHIC_DATA] (VIP)" at bounding box center [68, 109] width 108 height 7
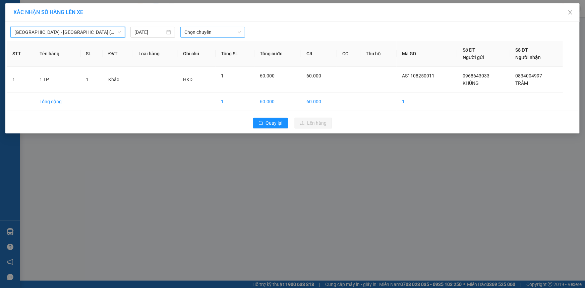
click at [203, 32] on span "Chọn chuyến" at bounding box center [212, 32] width 57 height 10
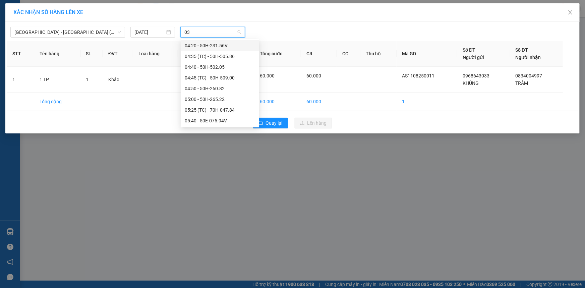
type input "033"
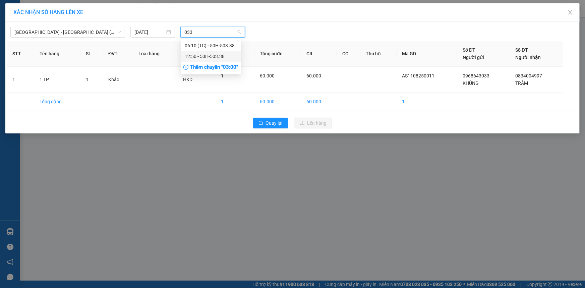
click at [222, 55] on div "12:50 - 50H-503.38" at bounding box center [211, 56] width 52 height 7
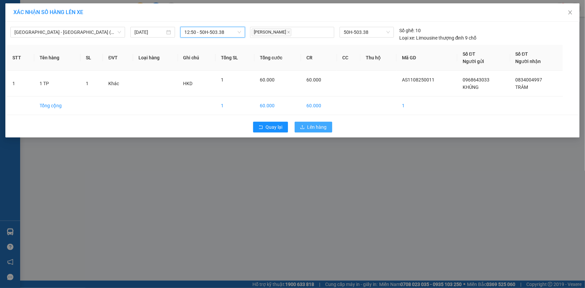
click at [310, 128] on span "Lên hàng" at bounding box center [317, 126] width 19 height 7
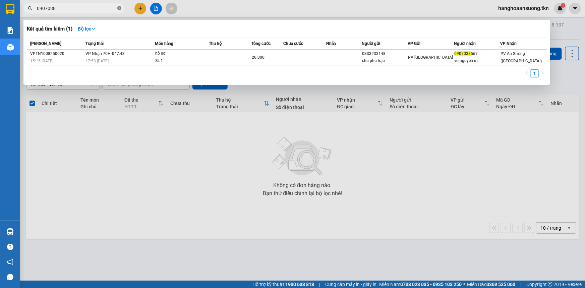
click at [118, 7] on icon "close-circle" at bounding box center [119, 8] width 4 height 4
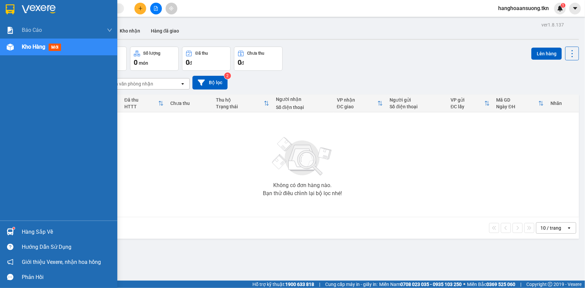
click at [9, 232] on img at bounding box center [10, 231] width 7 height 7
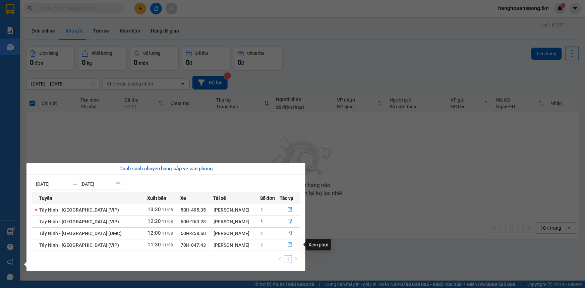
click at [289, 246] on icon "file-done" at bounding box center [290, 245] width 4 height 5
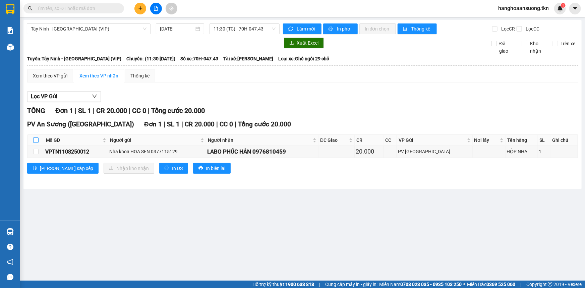
click at [34, 140] on input "checkbox" at bounding box center [35, 140] width 5 height 5
checkbox input "true"
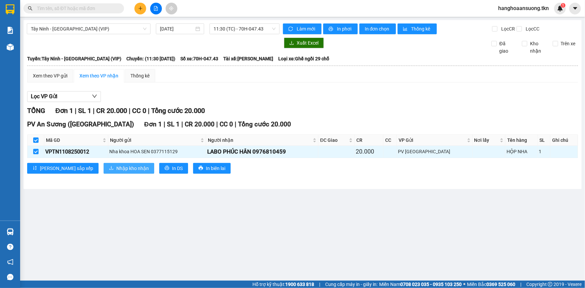
click at [116, 168] on span "Nhập kho nhận" at bounding box center [132, 168] width 33 height 7
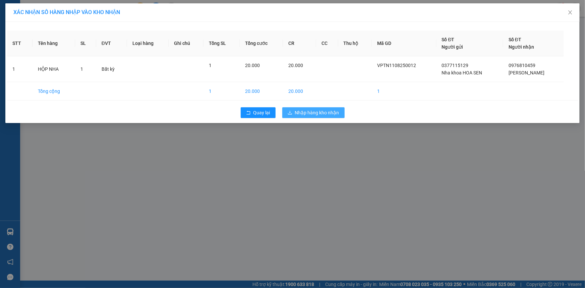
click at [315, 112] on span "Nhập hàng kho nhận" at bounding box center [317, 112] width 44 height 7
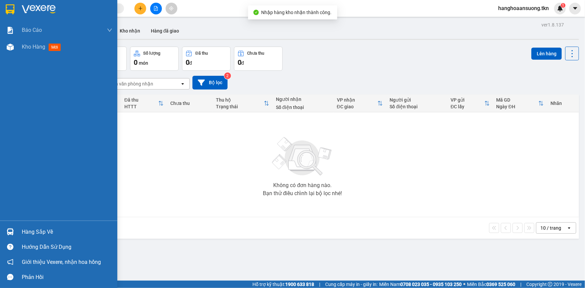
click at [11, 231] on img at bounding box center [10, 231] width 7 height 7
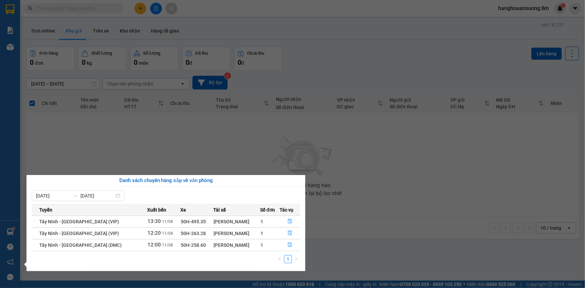
click at [368, 139] on section "Kết quả tìm kiếm ( 1 ) Bộ lọc Mã ĐH Trạng thái Món hàng Thu hộ Tổng cước Chưa c…" at bounding box center [292, 144] width 585 height 288
